Goal: Task Accomplishment & Management: Use online tool/utility

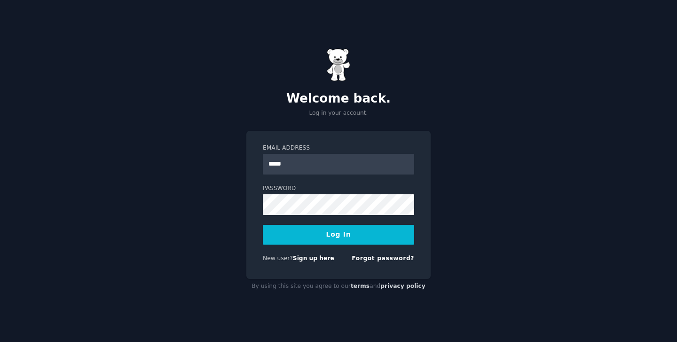
type input "**********"
click at [320, 239] on button "Log In" at bounding box center [338, 235] width 151 height 20
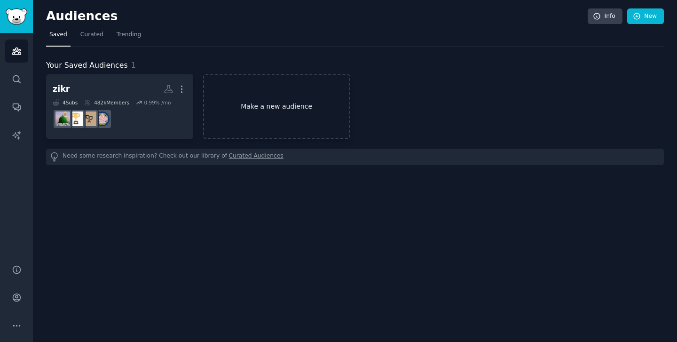
click at [249, 105] on link "Make a new audience" at bounding box center [276, 106] width 147 height 64
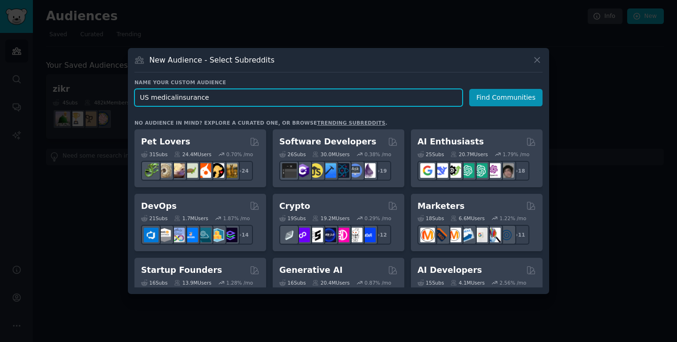
type input "US medical insurance"
click button "Find Communities" at bounding box center [505, 97] width 73 height 17
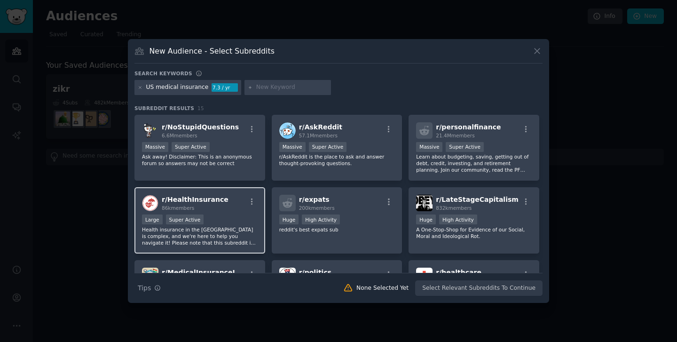
click at [237, 212] on div "r/ HealthInsurance 86k members Large Super Active Health insurance in [GEOGRAPH…" at bounding box center [200, 220] width 131 height 66
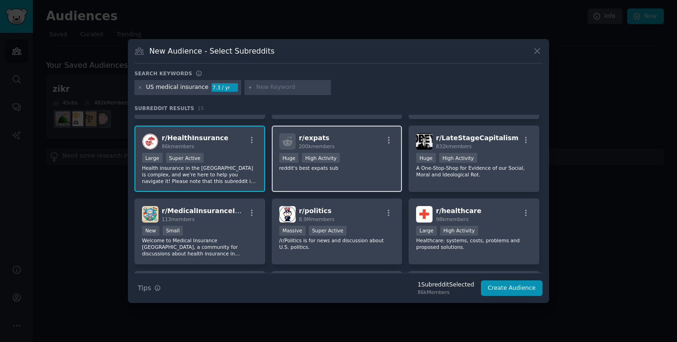
scroll to position [74, 0]
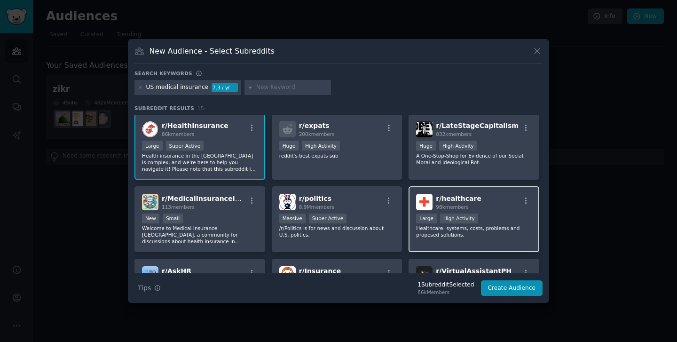
click at [434, 240] on div "r/ healthcare 98k members Large High Activity Healthcare: systems, costs, probl…" at bounding box center [474, 219] width 131 height 66
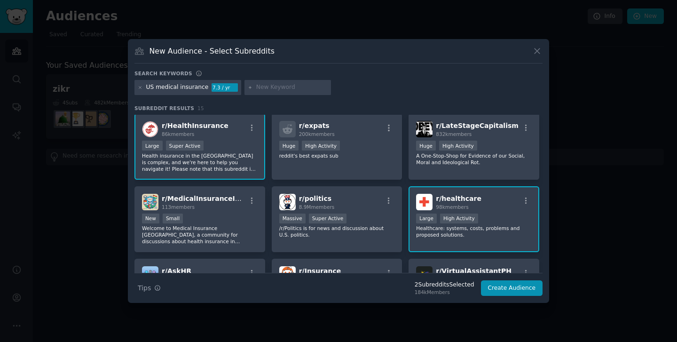
scroll to position [135, 0]
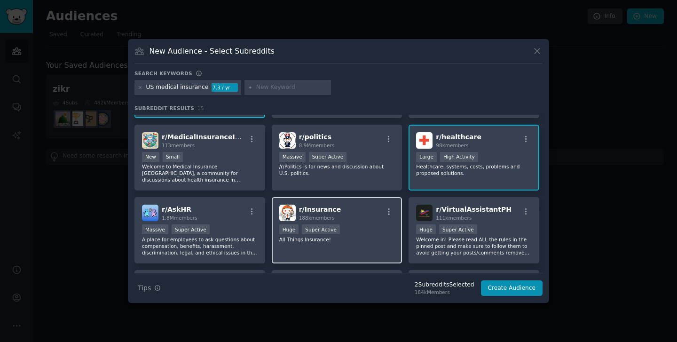
click at [383, 244] on div "r/ Insurance 188k members Huge Super Active All Things Insurance!" at bounding box center [337, 230] width 131 height 66
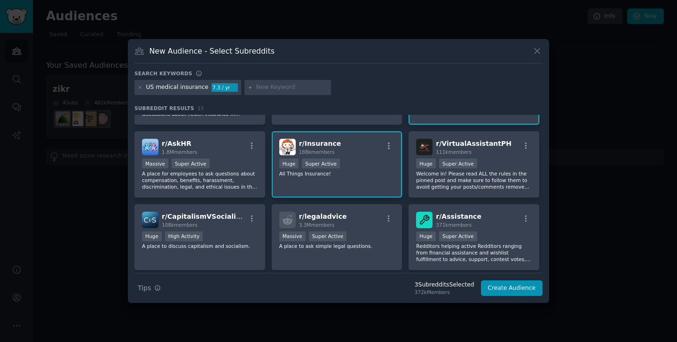
scroll to position [0, 0]
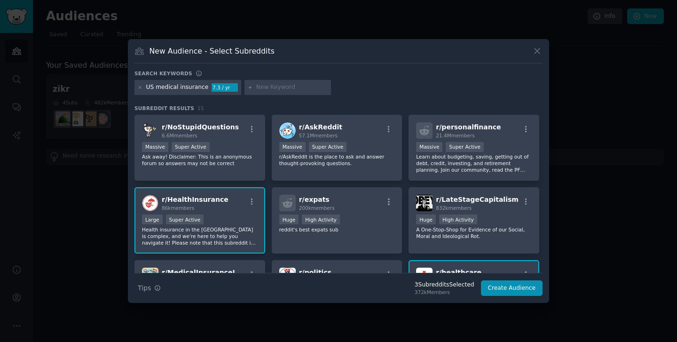
click at [268, 93] on div at bounding box center [288, 87] width 87 height 15
click at [248, 88] on icon at bounding box center [250, 87] width 5 height 5
click at [249, 87] on icon at bounding box center [250, 87] width 2 height 2
click at [276, 88] on input "text" at bounding box center [291, 87] width 71 height 8
type input "C"
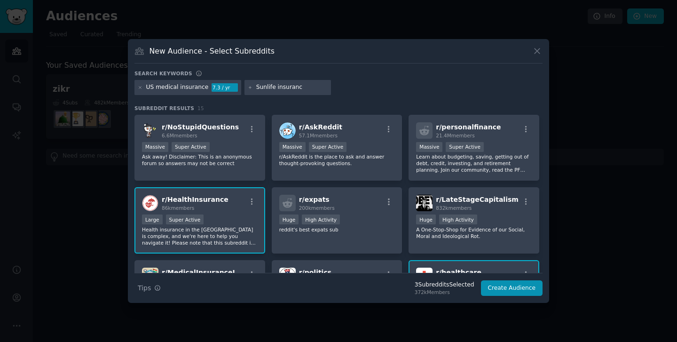
type input "Sunlife insurance"
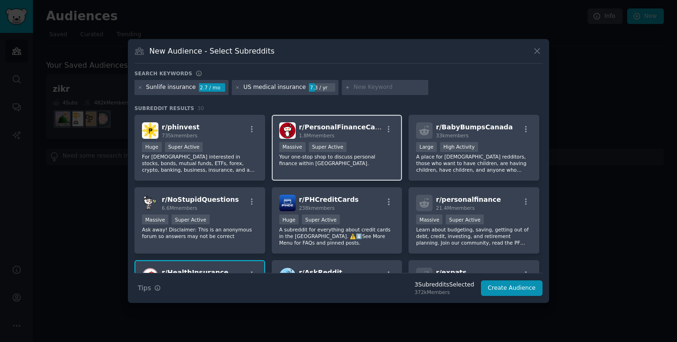
click at [368, 132] on div "1.8M members" at bounding box center [341, 135] width 84 height 7
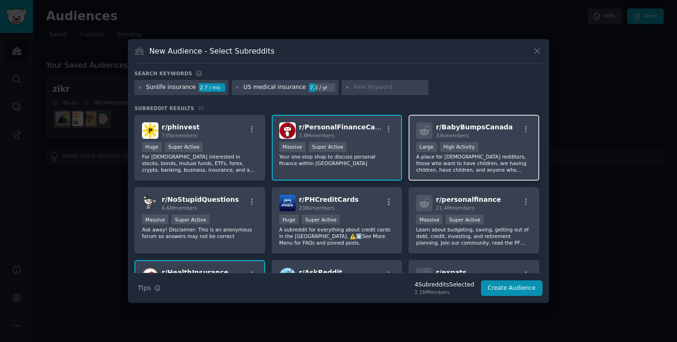
click at [470, 164] on p "A place for [DEMOGRAPHIC_DATA] redditors, those who want to have children, are …" at bounding box center [474, 163] width 116 height 20
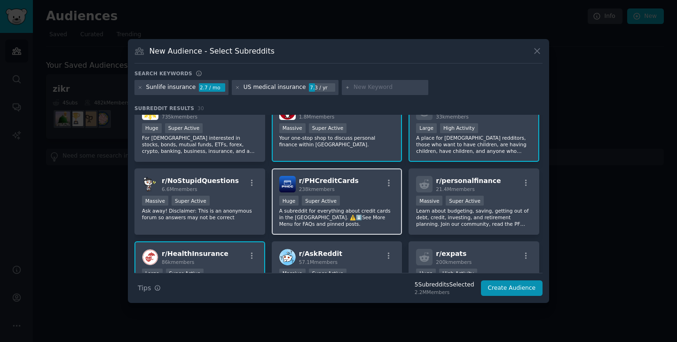
scroll to position [20, 0]
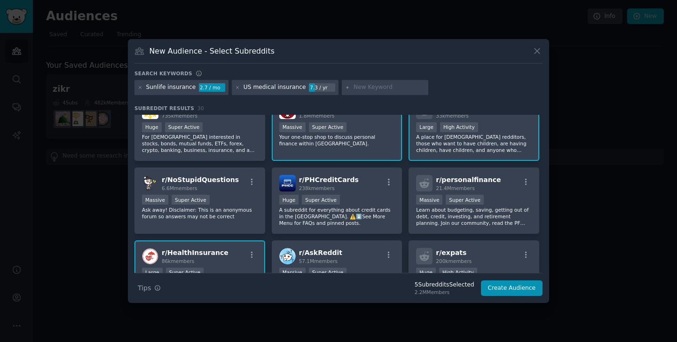
click at [354, 85] on input "text" at bounding box center [389, 87] width 71 height 8
type input "[DEMOGRAPHIC_DATA][MEDICAL_DATA] insurance"
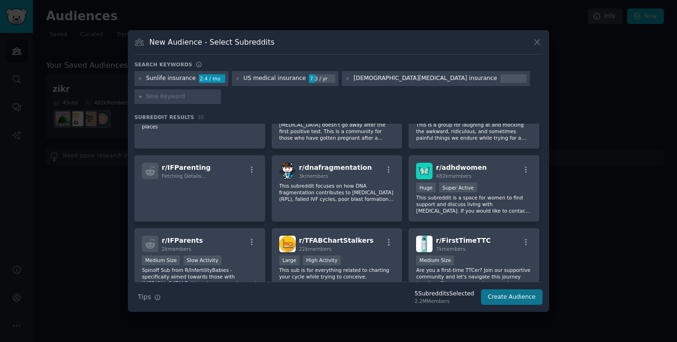
scroll to position [430, 0]
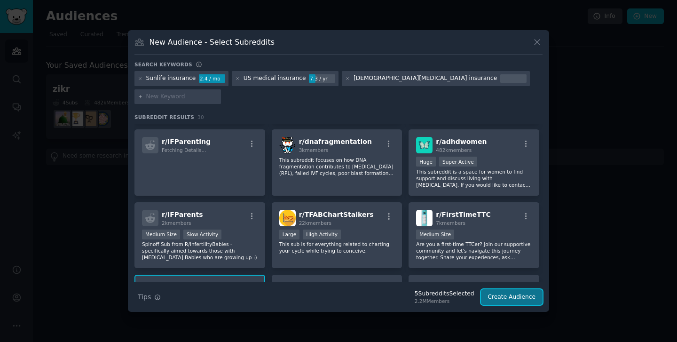
click at [512, 289] on button "Create Audience" at bounding box center [512, 297] width 62 height 16
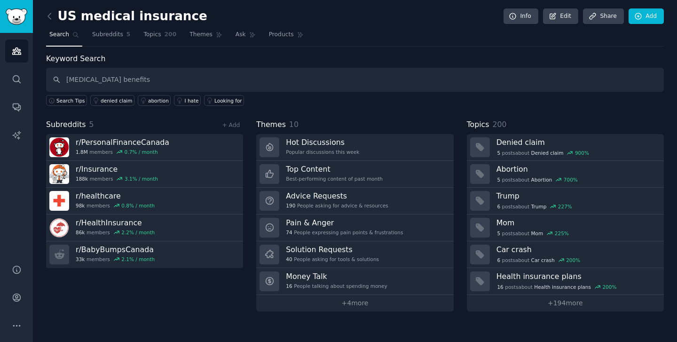
type input "[MEDICAL_DATA] benefits"
